Goal: Task Accomplishment & Management: Manage account settings

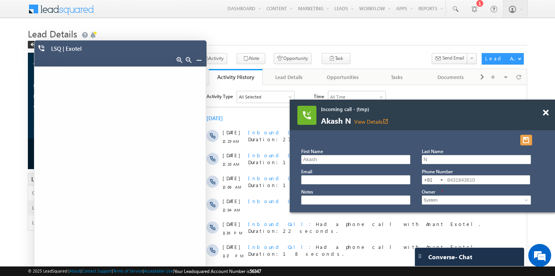
click at [528, 139] on button "button" at bounding box center [526, 140] width 12 height 11
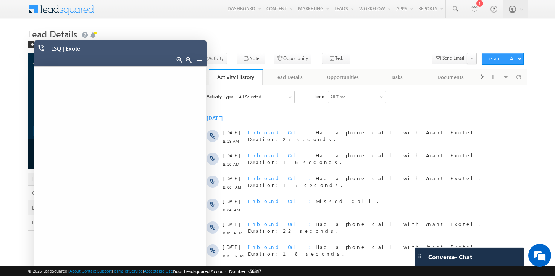
click at [197, 61] on link at bounding box center [199, 60] width 6 height 6
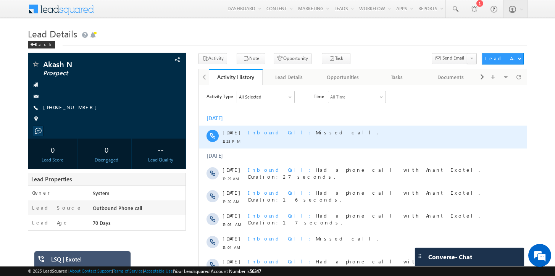
click at [309, 133] on div "Inbound Call Missed call." at bounding box center [368, 132] width 240 height 7
click at [265, 137] on div "Inbound Call Missed call." at bounding box center [368, 136] width 240 height 23
click at [271, 131] on span "Inbound Call" at bounding box center [282, 132] width 68 height 6
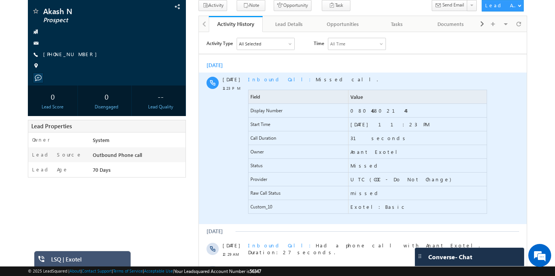
scroll to position [56, 0]
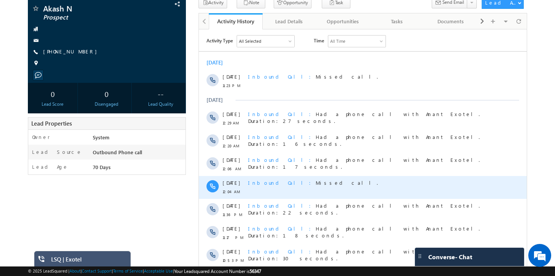
click at [271, 182] on span "Inbound Call" at bounding box center [282, 182] width 68 height 6
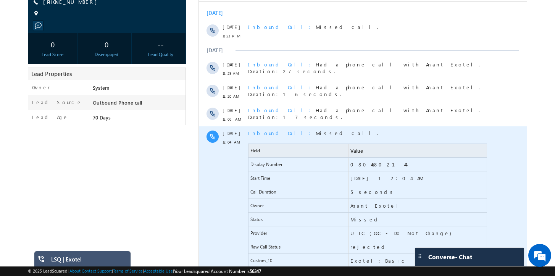
scroll to position [105, 0]
click at [271, 135] on span "Inbound Call" at bounding box center [282, 133] width 68 height 6
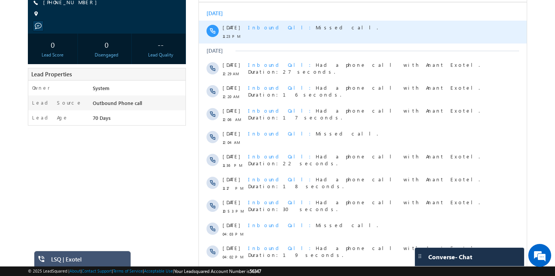
scroll to position [0, 0]
click at [266, 25] on span "Inbound Call" at bounding box center [282, 27] width 68 height 6
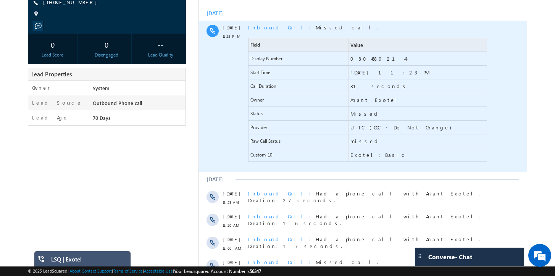
click at [266, 25] on span "Inbound Call" at bounding box center [282, 27] width 68 height 6
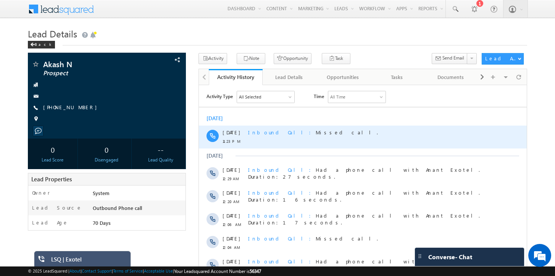
click at [278, 134] on span "Inbound Call Missed call." at bounding box center [313, 132] width 130 height 6
click at [270, 132] on span "Inbound Call" at bounding box center [282, 132] width 68 height 6
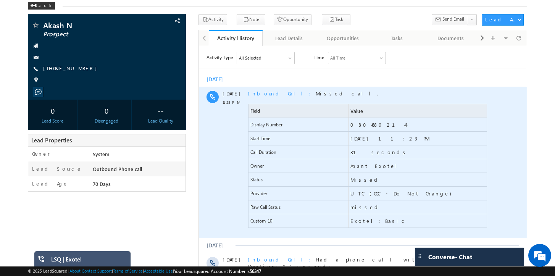
scroll to position [39, 0]
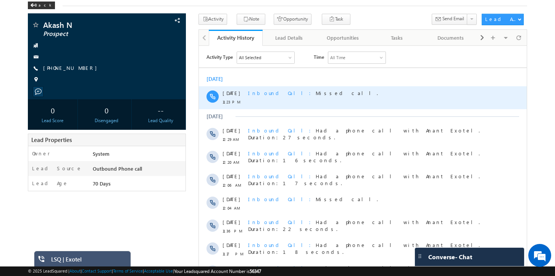
click at [260, 92] on span "Inbound Call" at bounding box center [282, 92] width 68 height 6
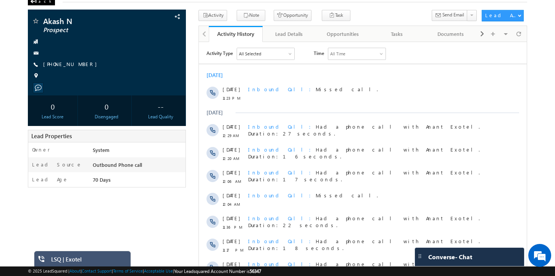
click at [37, 0] on div "Back" at bounding box center [41, 2] width 27 height 8
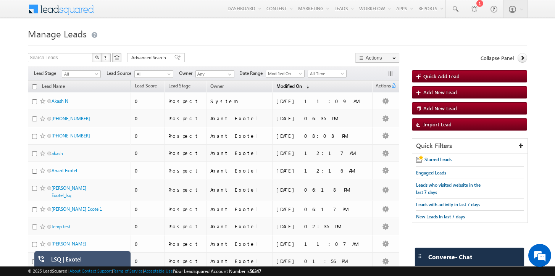
click at [309, 87] on span "(sorted descending)" at bounding box center [306, 87] width 6 height 6
click at [321, 87] on th "Modified On (sorted descending)" at bounding box center [322, 87] width 100 height 12
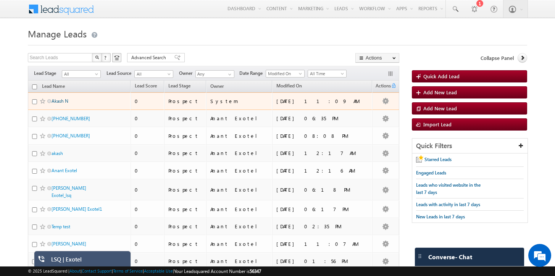
click at [61, 100] on link "Akash N" at bounding box center [60, 101] width 17 height 6
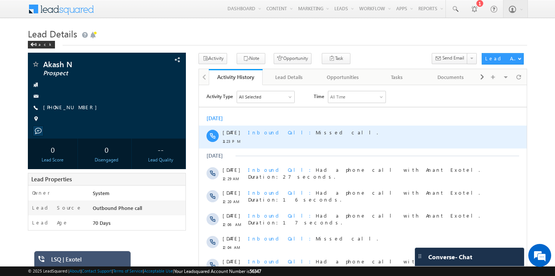
click at [267, 134] on span "Inbound Call" at bounding box center [282, 132] width 68 height 6
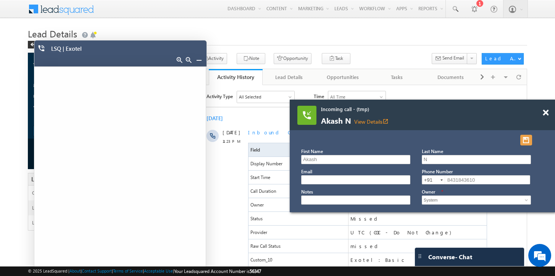
click at [526, 139] on button "button" at bounding box center [526, 140] width 12 height 11
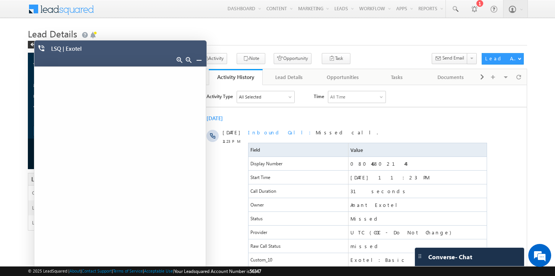
click at [197, 59] on link at bounding box center [199, 60] width 6 height 6
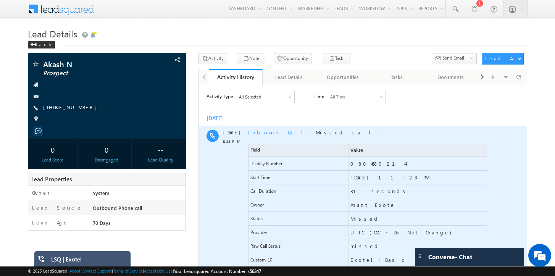
click at [313, 133] on div "Inbound Call Missed call." at bounding box center [368, 132] width 240 height 7
click at [267, 134] on span "Inbound Call" at bounding box center [282, 132] width 68 height 6
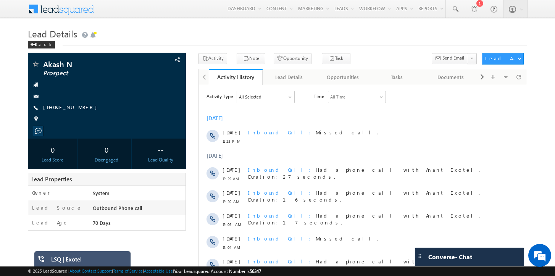
click at [314, 117] on div "[DATE]" at bounding box center [363, 118] width 328 height 7
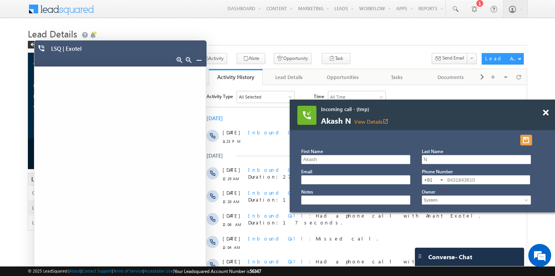
click at [530, 140] on button "button" at bounding box center [526, 140] width 12 height 11
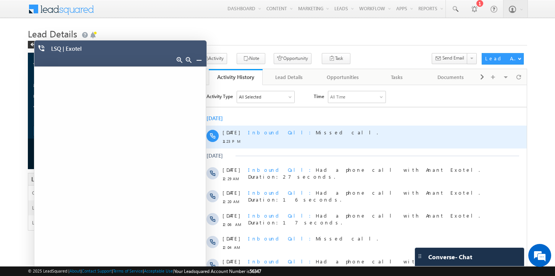
click at [262, 136] on div "Inbound Call Missed call." at bounding box center [368, 136] width 240 height 23
click at [261, 132] on span "Inbound Call" at bounding box center [282, 132] width 68 height 6
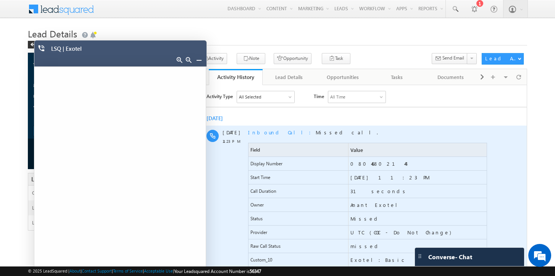
click at [362, 190] on span "31 seconds" at bounding box center [380, 190] width 58 height 7
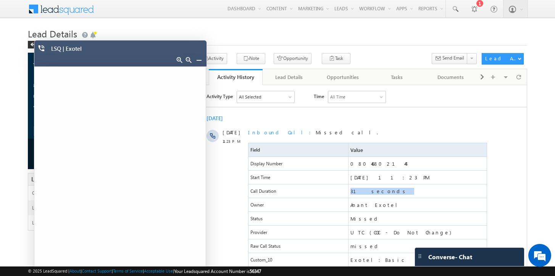
click at [199, 59] on link at bounding box center [199, 60] width 6 height 6
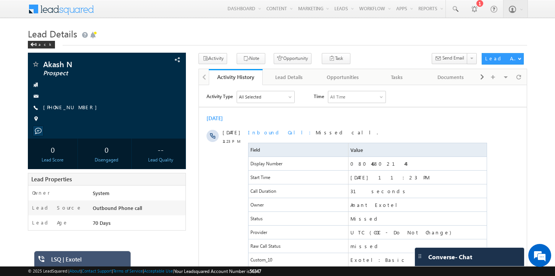
click at [468, 99] on div "Activity Type All Selected Select All Sales Activities 1 Sales Activity Opportu…" at bounding box center [367, 96] width 320 height 12
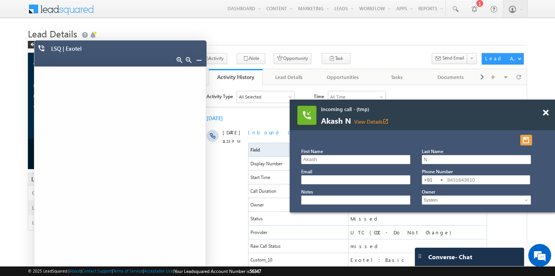
click at [525, 142] on button "button" at bounding box center [526, 140] width 12 height 11
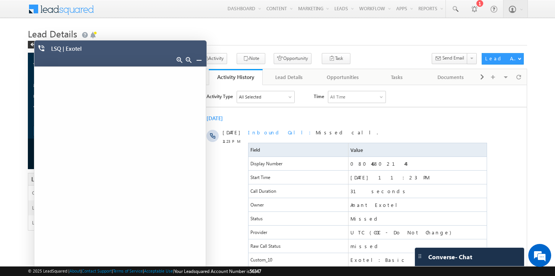
click at [197, 59] on link at bounding box center [199, 60] width 6 height 6
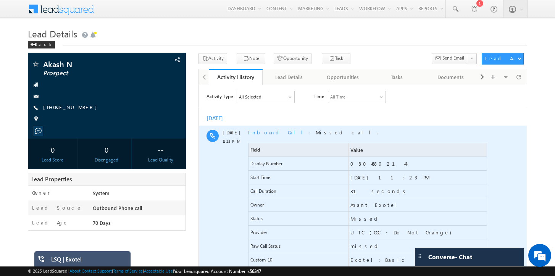
click at [267, 133] on span "Inbound Call" at bounding box center [282, 132] width 68 height 6
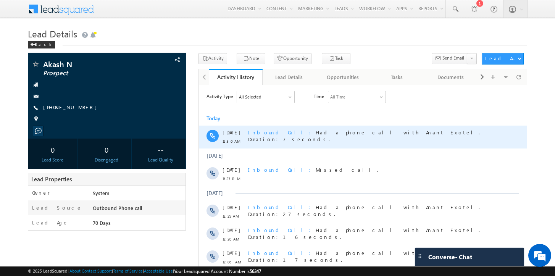
click at [264, 133] on span "Inbound Call" at bounding box center [282, 132] width 68 height 6
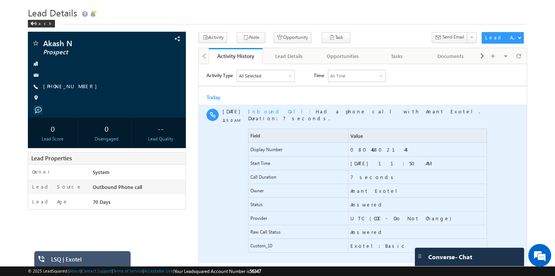
click at [412, 112] on div "Inbound Call Had a phone call with Anant Exotel. Duration:7 seconds." at bounding box center [368, 115] width 240 height 14
click at [262, 111] on span "Inbound Call" at bounding box center [282, 111] width 68 height 6
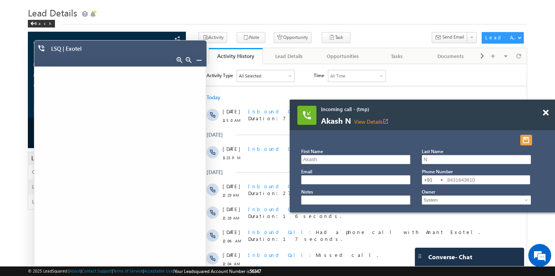
click at [530, 144] on button "button" at bounding box center [526, 140] width 12 height 11
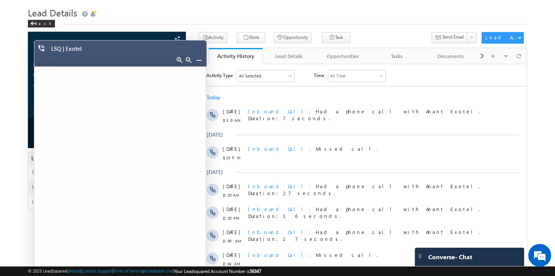
click at [199, 61] on link at bounding box center [199, 60] width 6 height 6
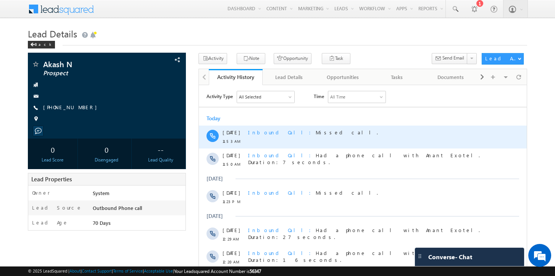
click at [260, 131] on span "Inbound Call" at bounding box center [282, 132] width 68 height 6
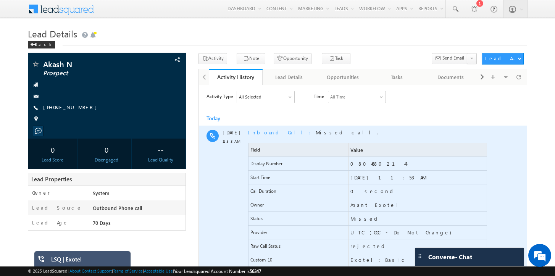
click at [292, 132] on span "Inbound Call Missed call." at bounding box center [313, 132] width 130 height 6
click at [266, 130] on span "Inbound Call" at bounding box center [282, 132] width 68 height 6
